Goal: Transaction & Acquisition: Purchase product/service

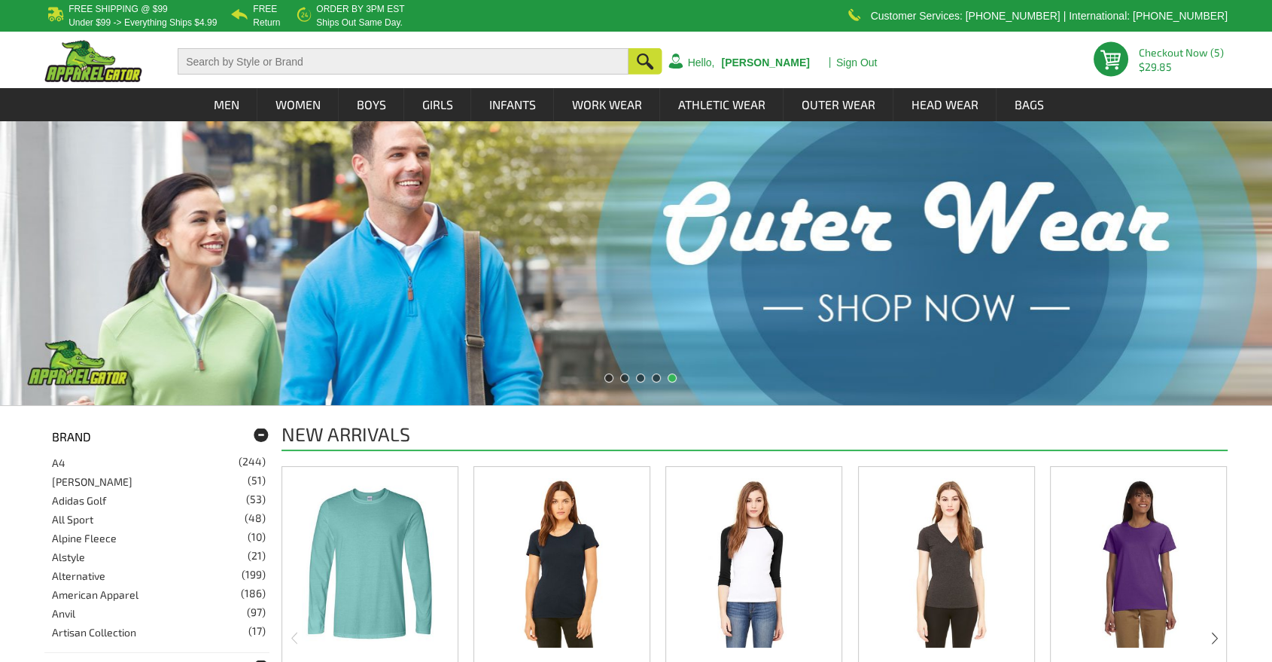
click at [1021, 68] on div "5 Checkout Now (5) $29.85 Hello, [PERSON_NAME] Sign Out" at bounding box center [635, 60] width 1183 height 56
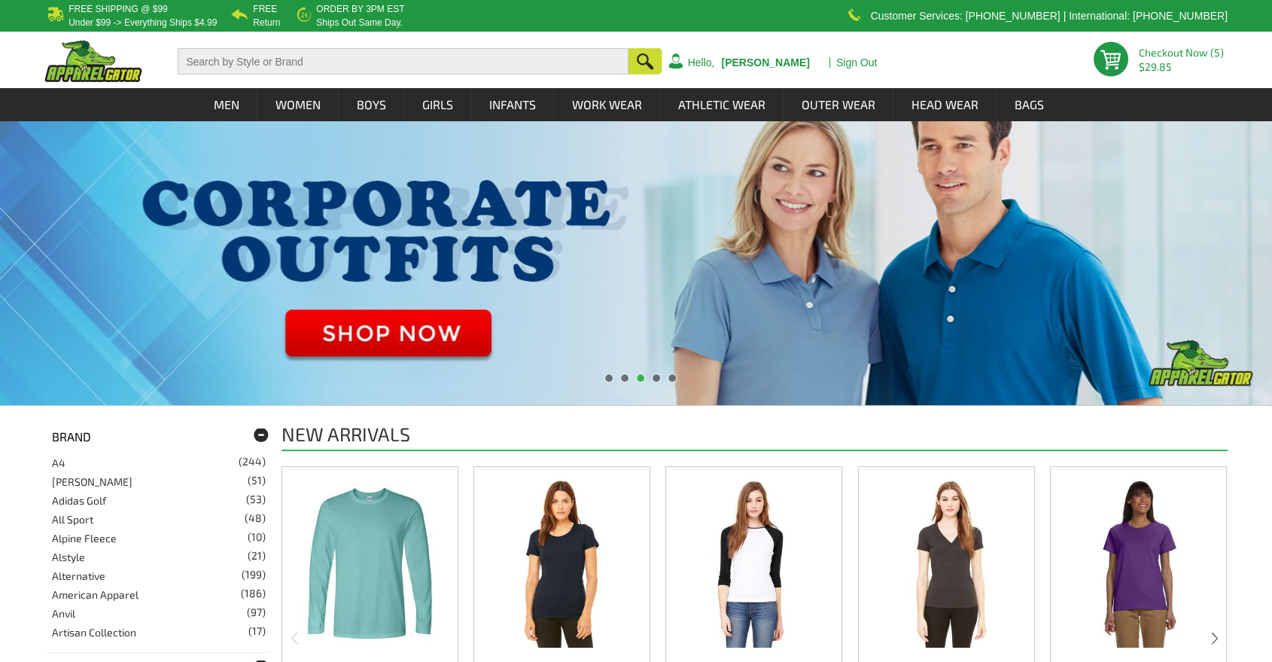
click at [1264, 61] on div "5 Checkout Now (5) $29.85 Hello, [PERSON_NAME] Sign Out" at bounding box center [636, 60] width 1272 height 56
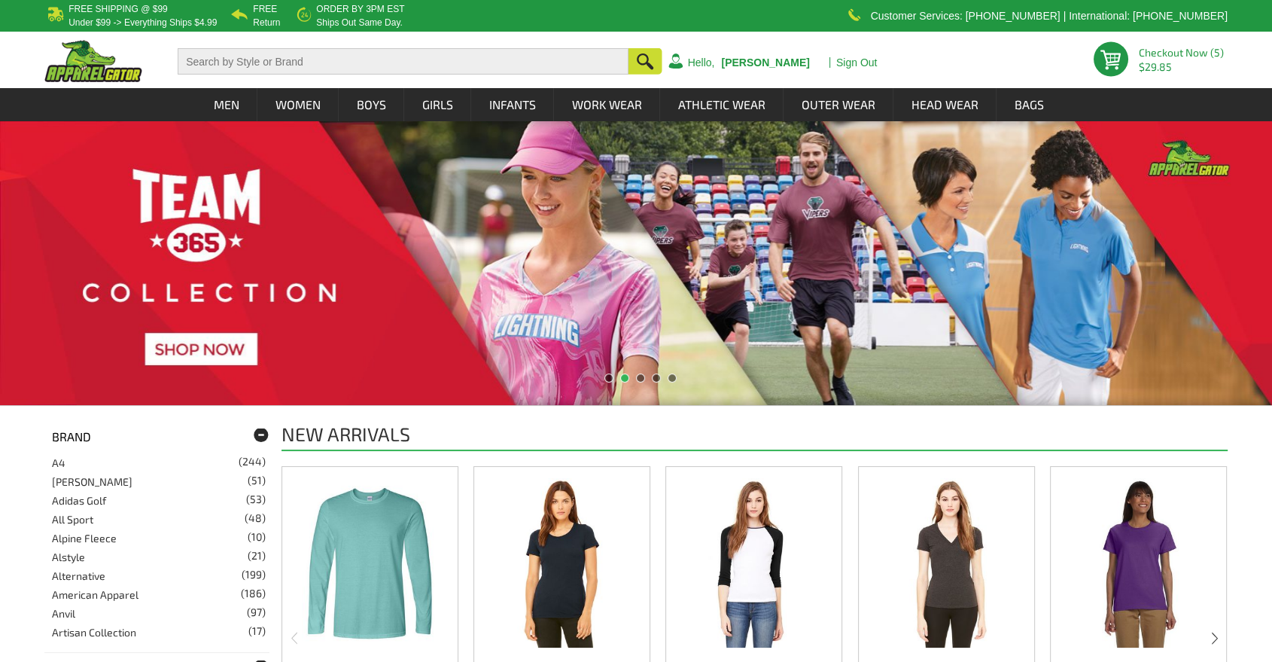
click at [1064, 53] on div "5 Checkout Now (5) $29.85 Hello, [PERSON_NAME] Sign Out" at bounding box center [635, 60] width 1183 height 56
click at [1264, 87] on div "5 Checkout Now (5) $29.85 Hello, [PERSON_NAME] Sign Out" at bounding box center [636, 60] width 1272 height 56
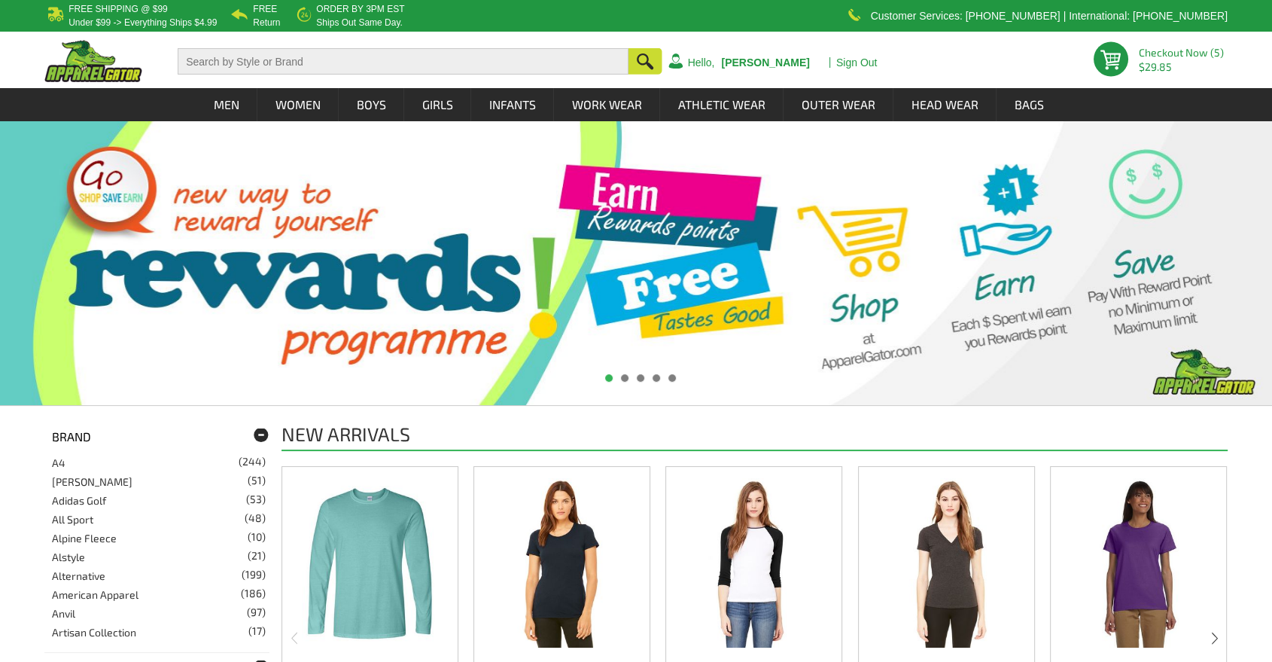
click at [1204, 93] on div "Men Shop by Category Athletic Wear (42) Sweatshirts & Hoodies (291) T-Shirts (7…" at bounding box center [635, 104] width 1183 height 33
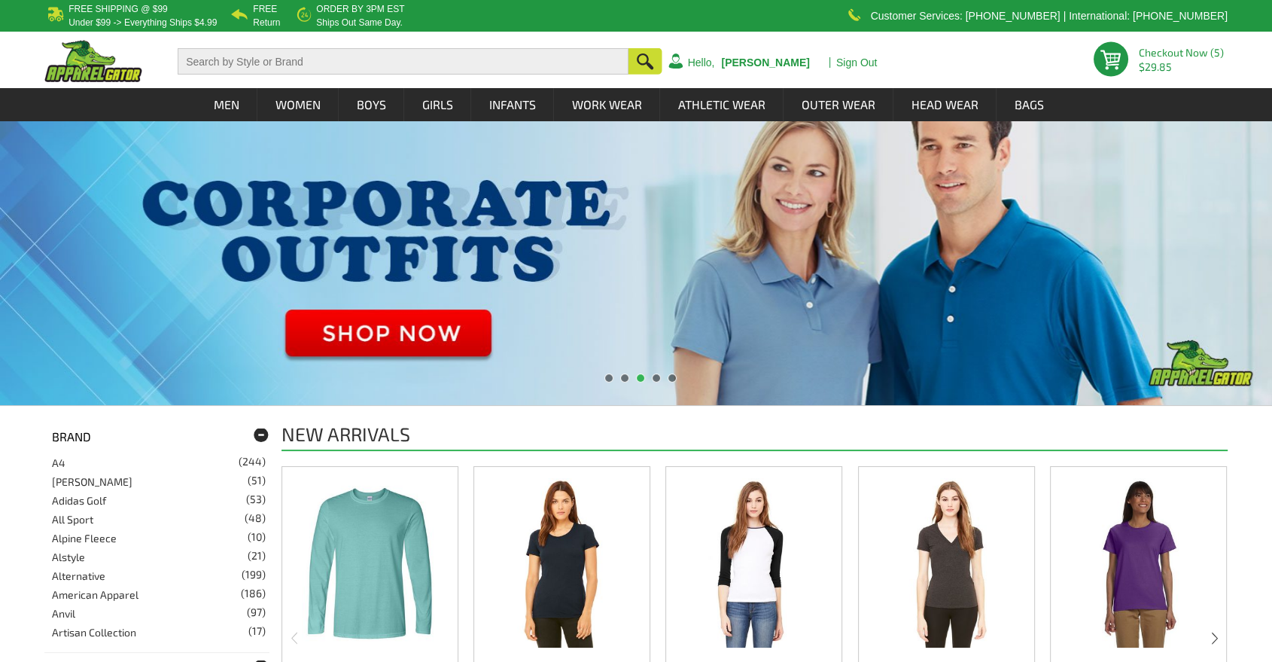
click at [1258, 100] on div "Men Shop by Category Athletic Wear (42) Sweatshirts & Hoodies (291) T-Shirts (7…" at bounding box center [636, 104] width 1272 height 33
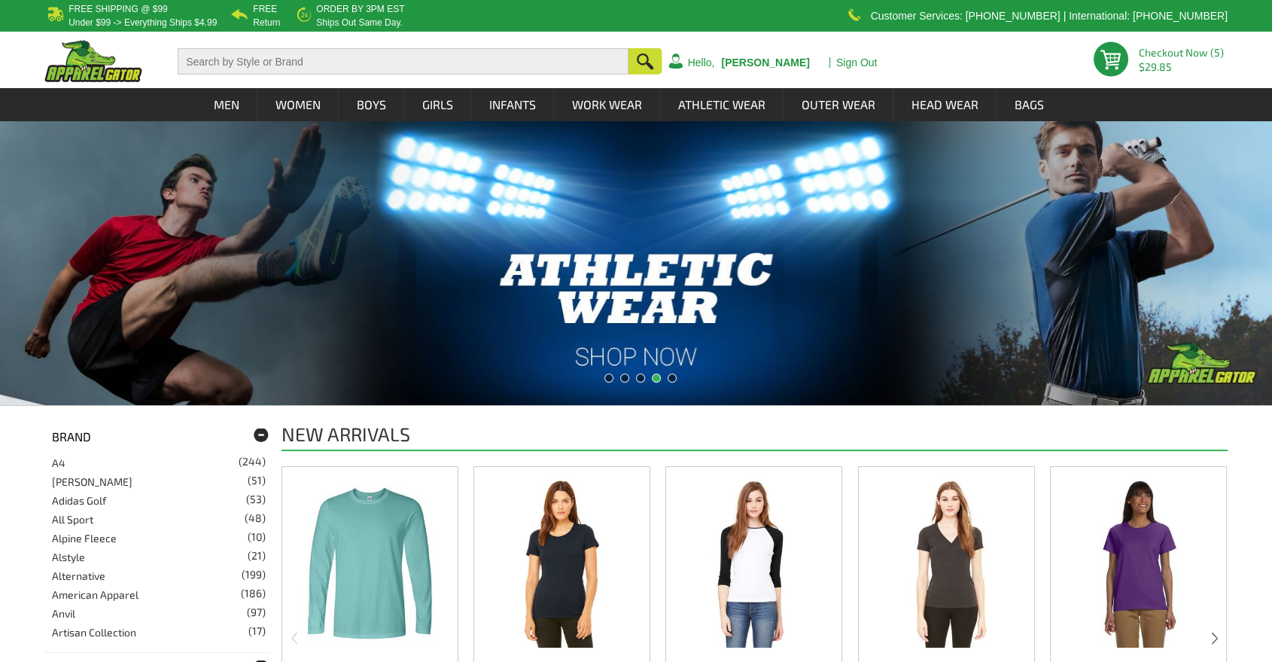
click at [1071, 63] on div "5 Checkout Now (5) $29.85 Hello, [PERSON_NAME] Sign Out" at bounding box center [635, 60] width 1183 height 56
click at [1242, 63] on div "5 Checkout Now (5) $29.85 Hello, [PERSON_NAME] Sign Out" at bounding box center [636, 60] width 1272 height 56
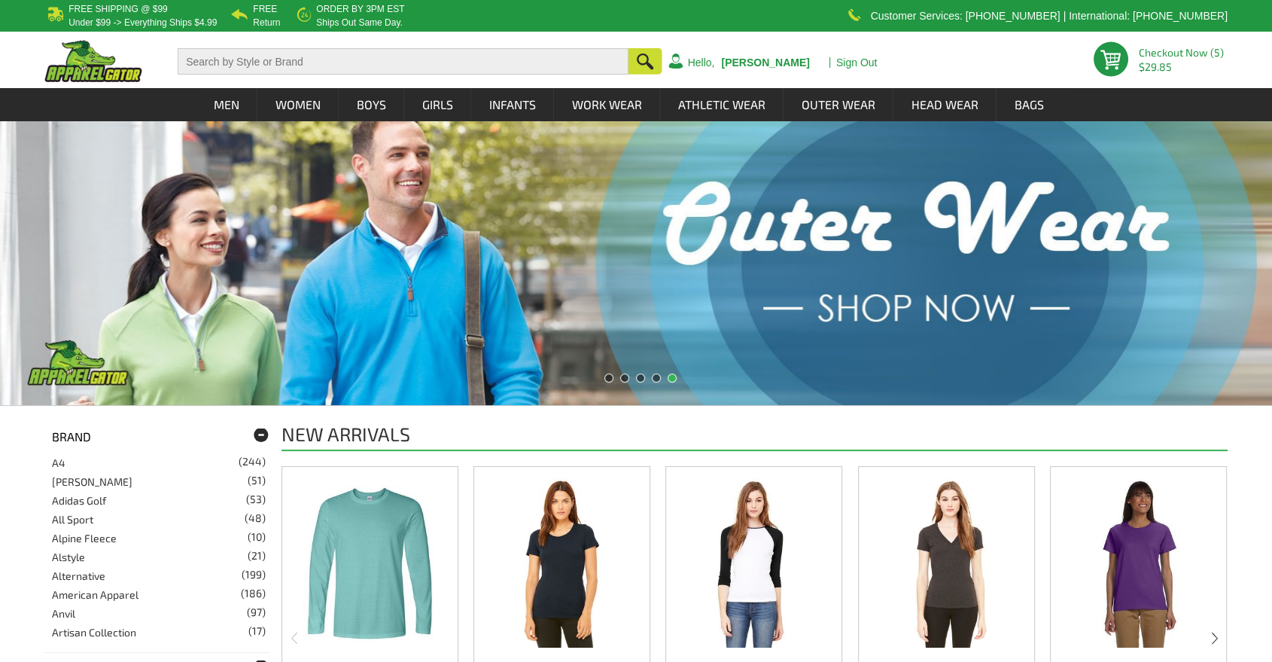
click at [1238, 72] on div "5 Checkout Now (5) $29.85 Hello, [PERSON_NAME] Sign Out" at bounding box center [636, 60] width 1272 height 56
